Goal: Information Seeking & Learning: Learn about a topic

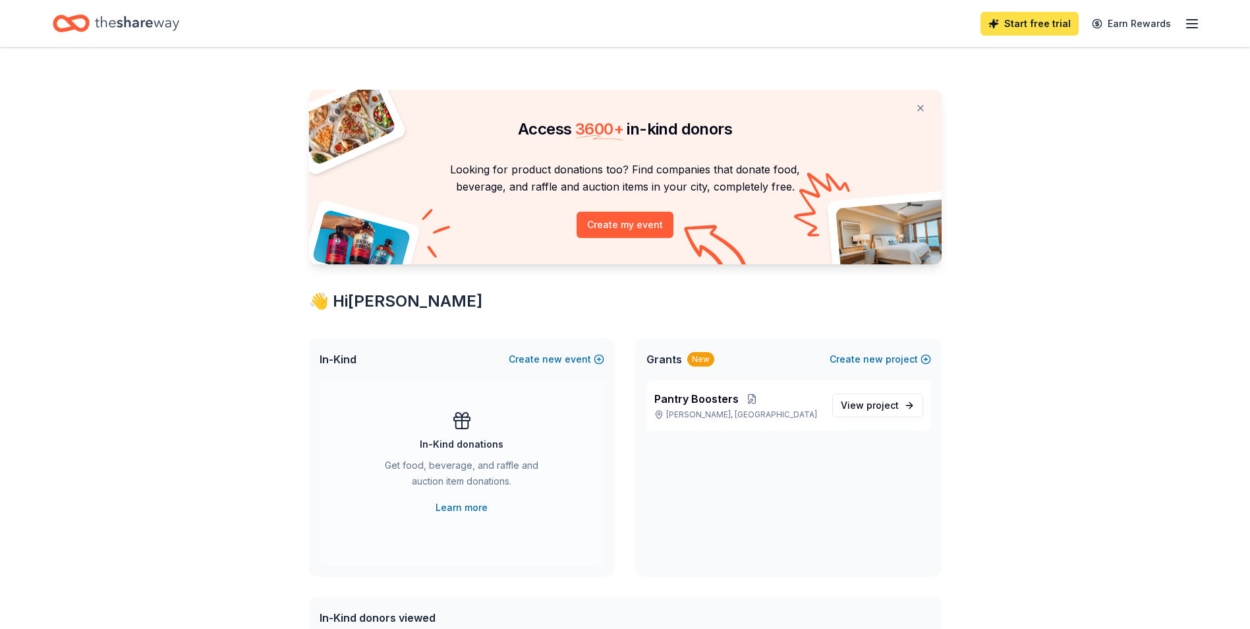
click at [1039, 21] on link "Start free trial" at bounding box center [1029, 24] width 98 height 24
click at [619, 226] on button "Create my event" at bounding box center [625, 225] width 97 height 26
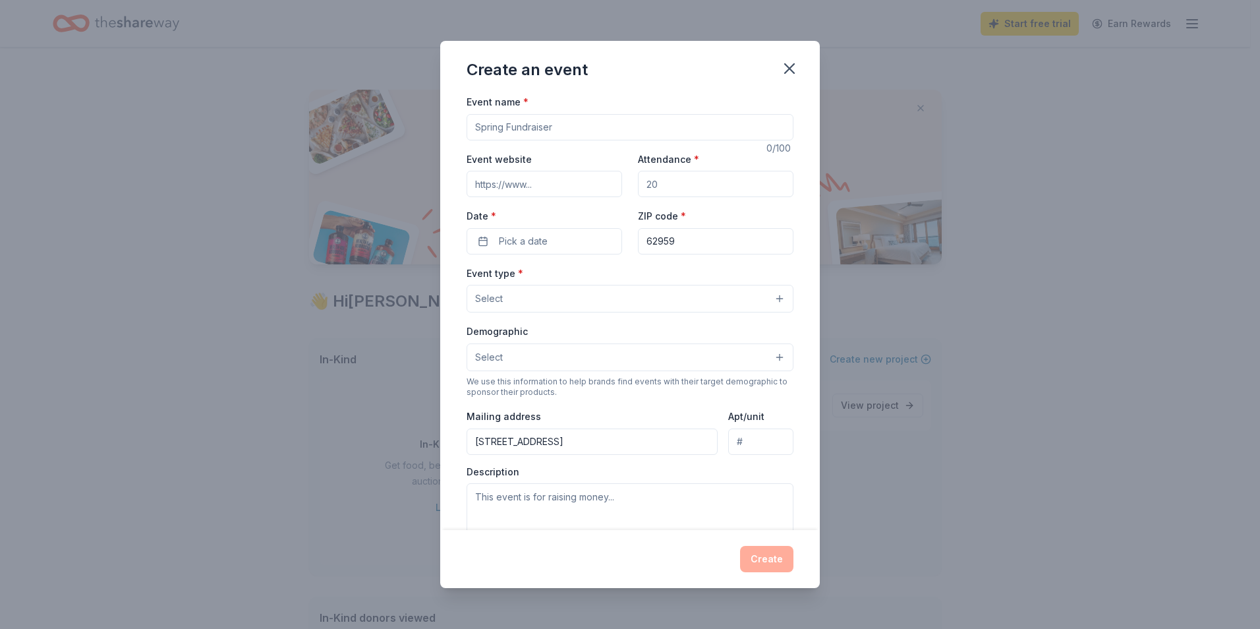
click at [564, 133] on input "Event name *" at bounding box center [630, 127] width 327 height 26
click at [1079, 245] on div "Create an event Event name * 0 /100 Event website Attendance * Date * Pick a da…" at bounding box center [630, 314] width 1260 height 629
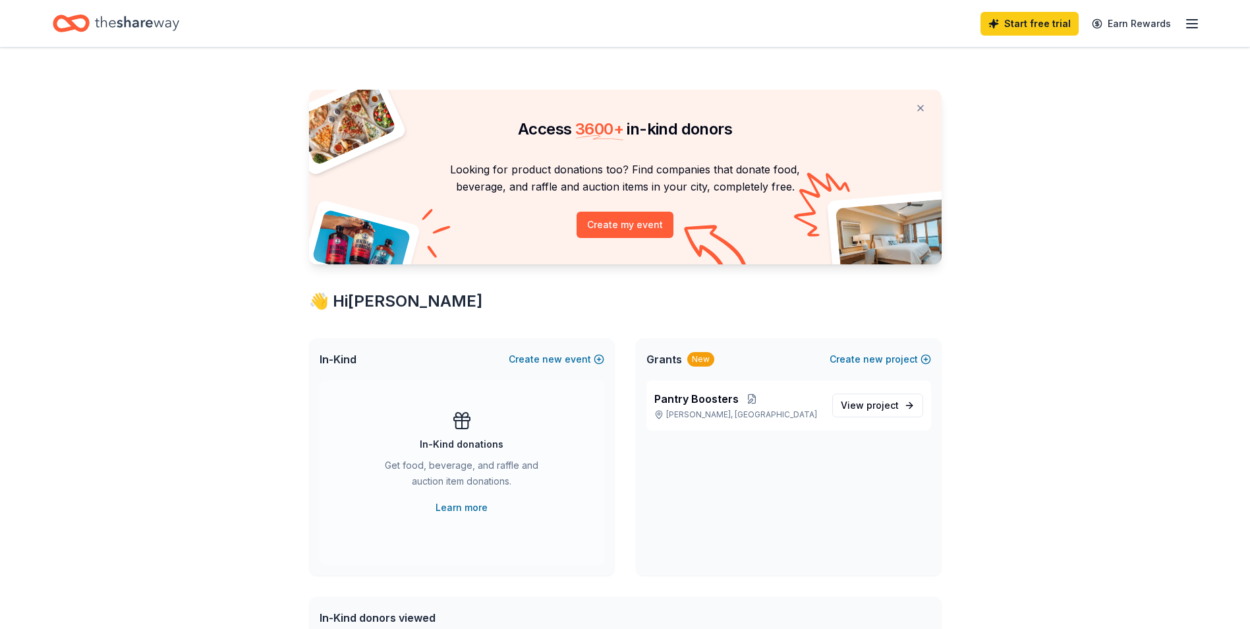
click at [1193, 22] on icon "button" at bounding box center [1192, 24] width 16 height 16
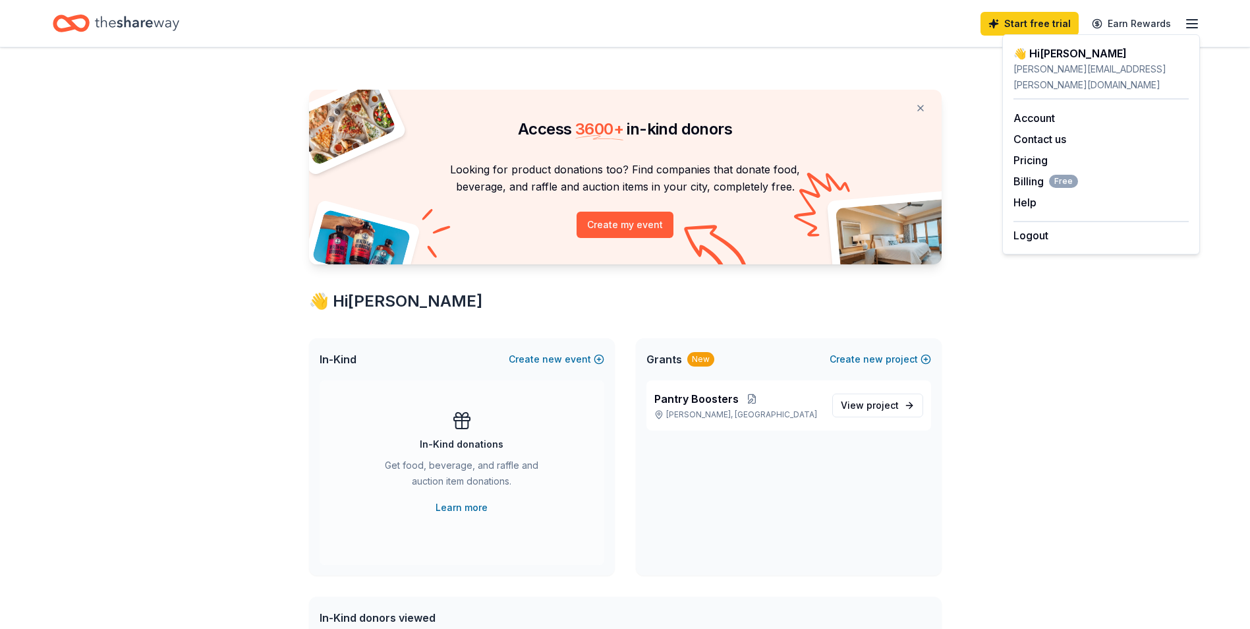
click at [1092, 345] on div "Access 3600 + in-kind donors Looking for product donations too? Find companies …" at bounding box center [625, 519] width 1250 height 944
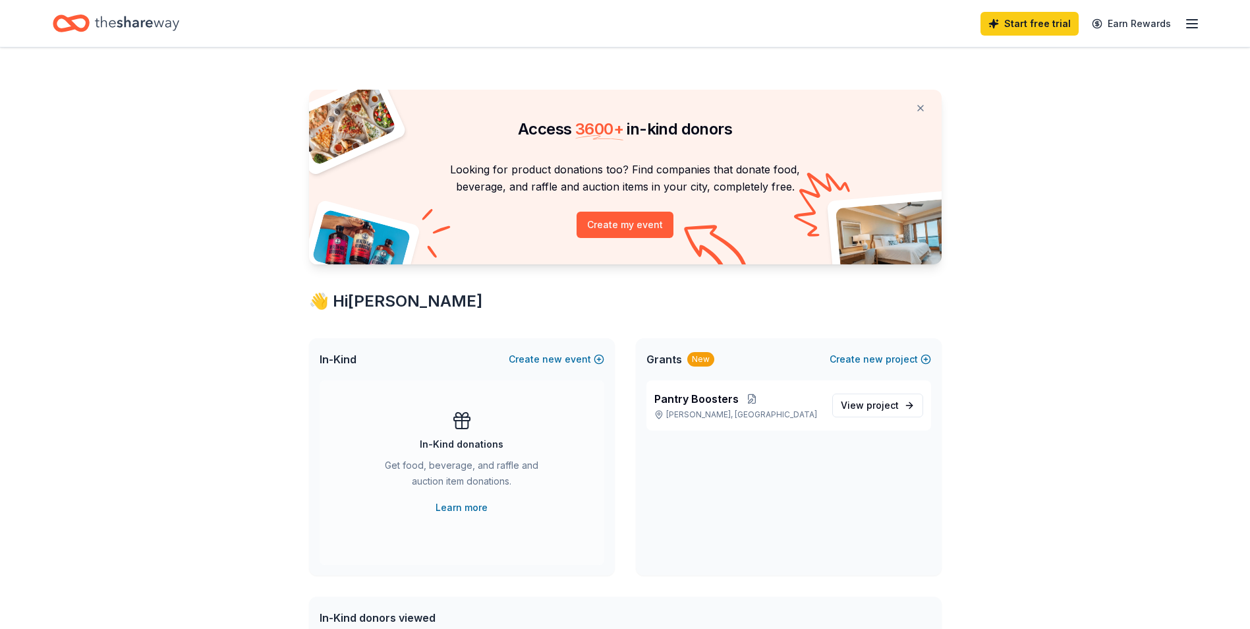
click at [669, 360] on span "Grants" at bounding box center [664, 359] width 36 height 16
click at [691, 404] on span "Pantry Boosters" at bounding box center [696, 399] width 84 height 16
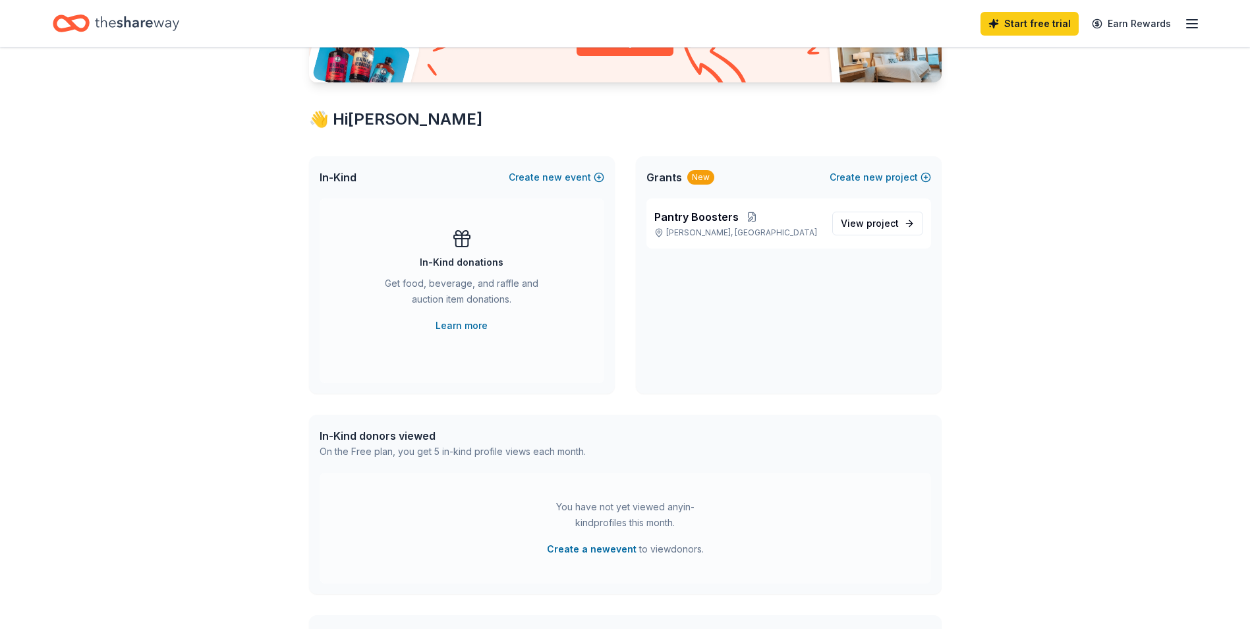
scroll to position [198, 0]
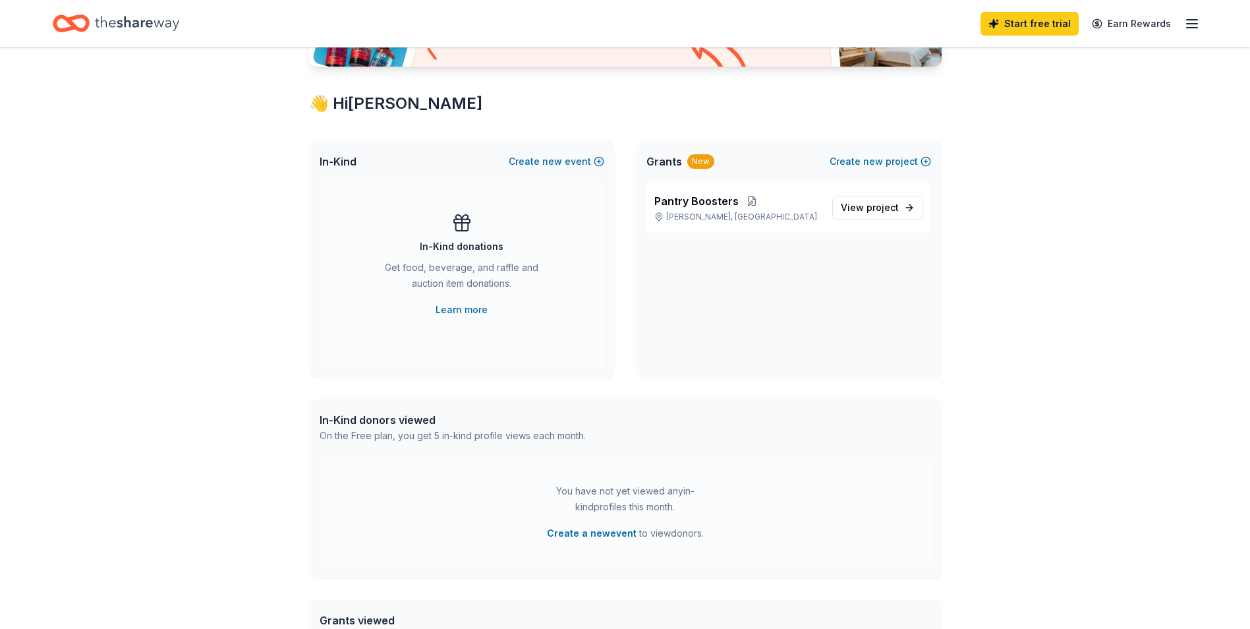
click at [702, 159] on div "New" at bounding box center [700, 161] width 27 height 14
click at [666, 159] on span "Grants" at bounding box center [664, 162] width 36 height 16
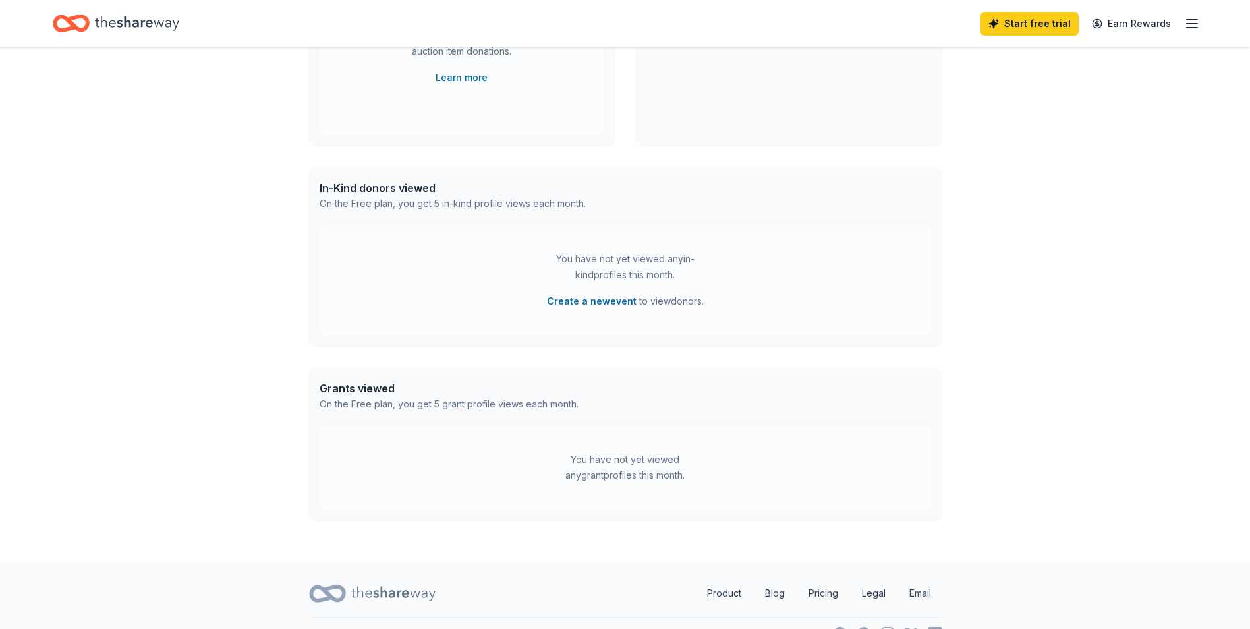
scroll to position [458, 0]
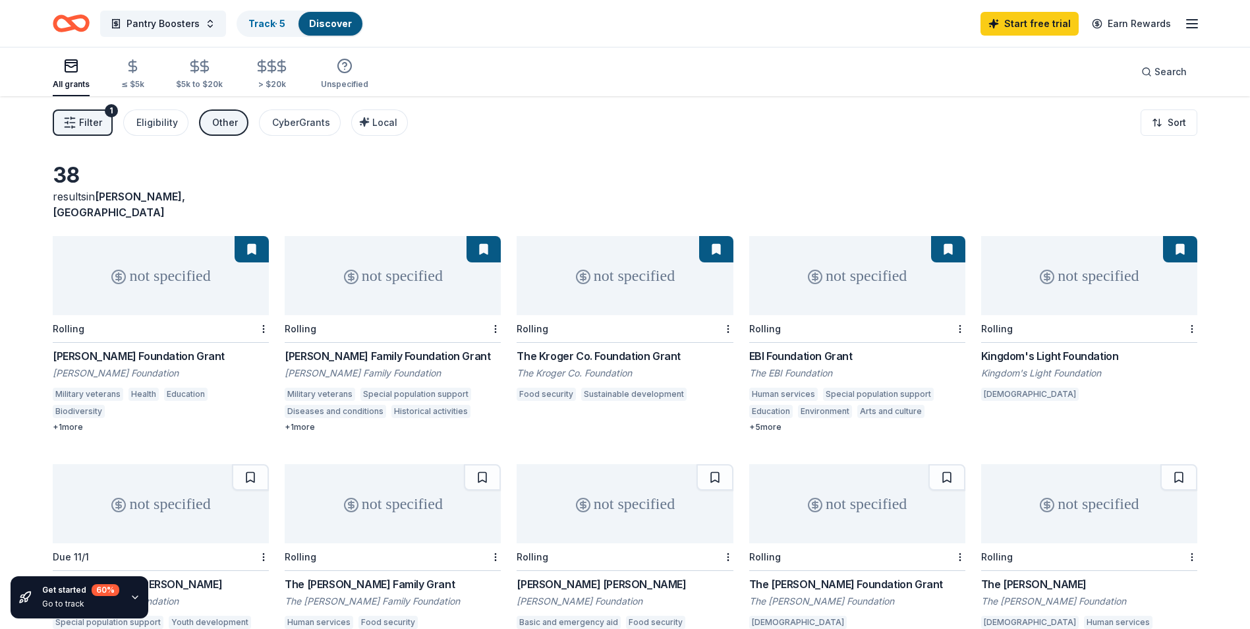
click at [620, 348] on div "The Kroger Co. Foundation Grant" at bounding box center [625, 356] width 216 height 16
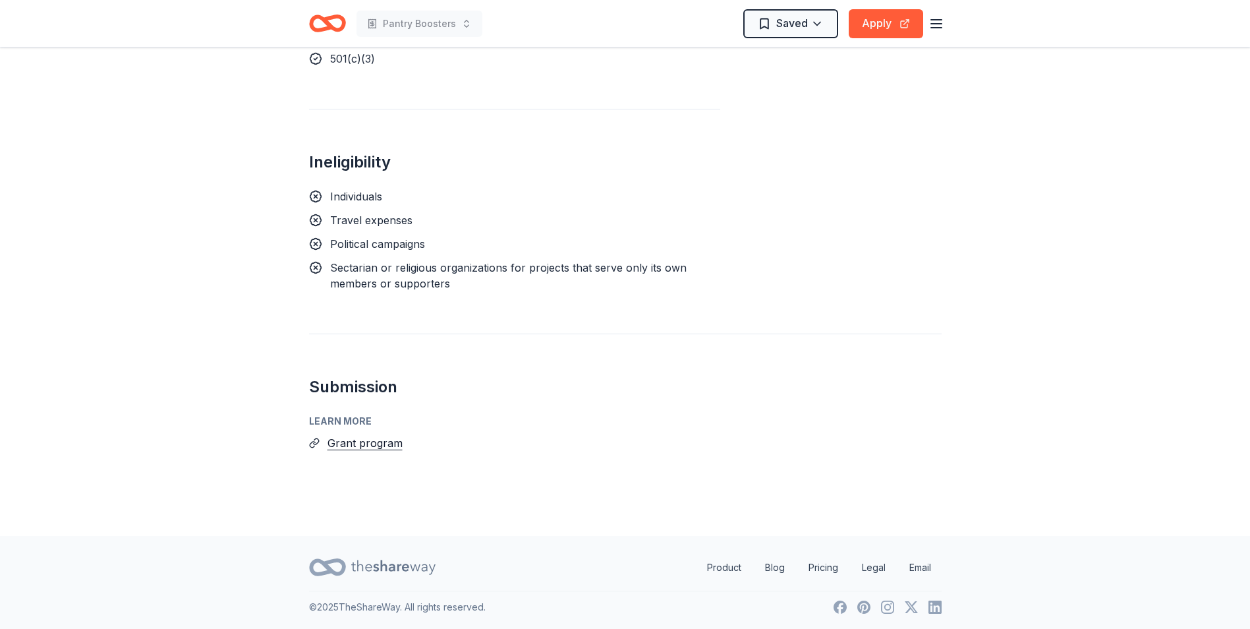
scroll to position [838, 0]
click at [353, 445] on button "Grant program" at bounding box center [364, 440] width 75 height 17
